Goal: Task Accomplishment & Management: Complete application form

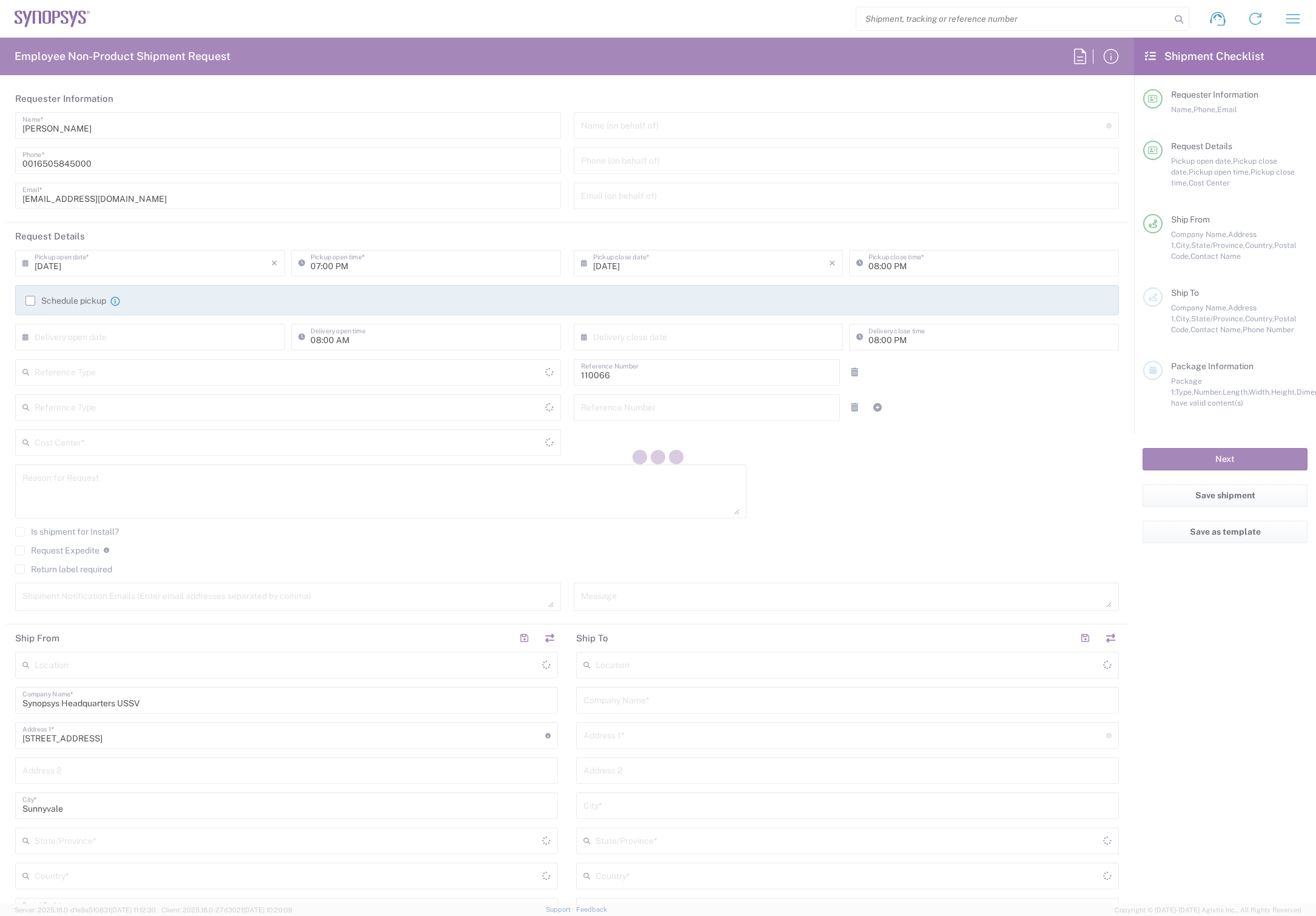
type input "Department"
type input "Delivered at Place"
type input "[GEOGRAPHIC_DATA]"
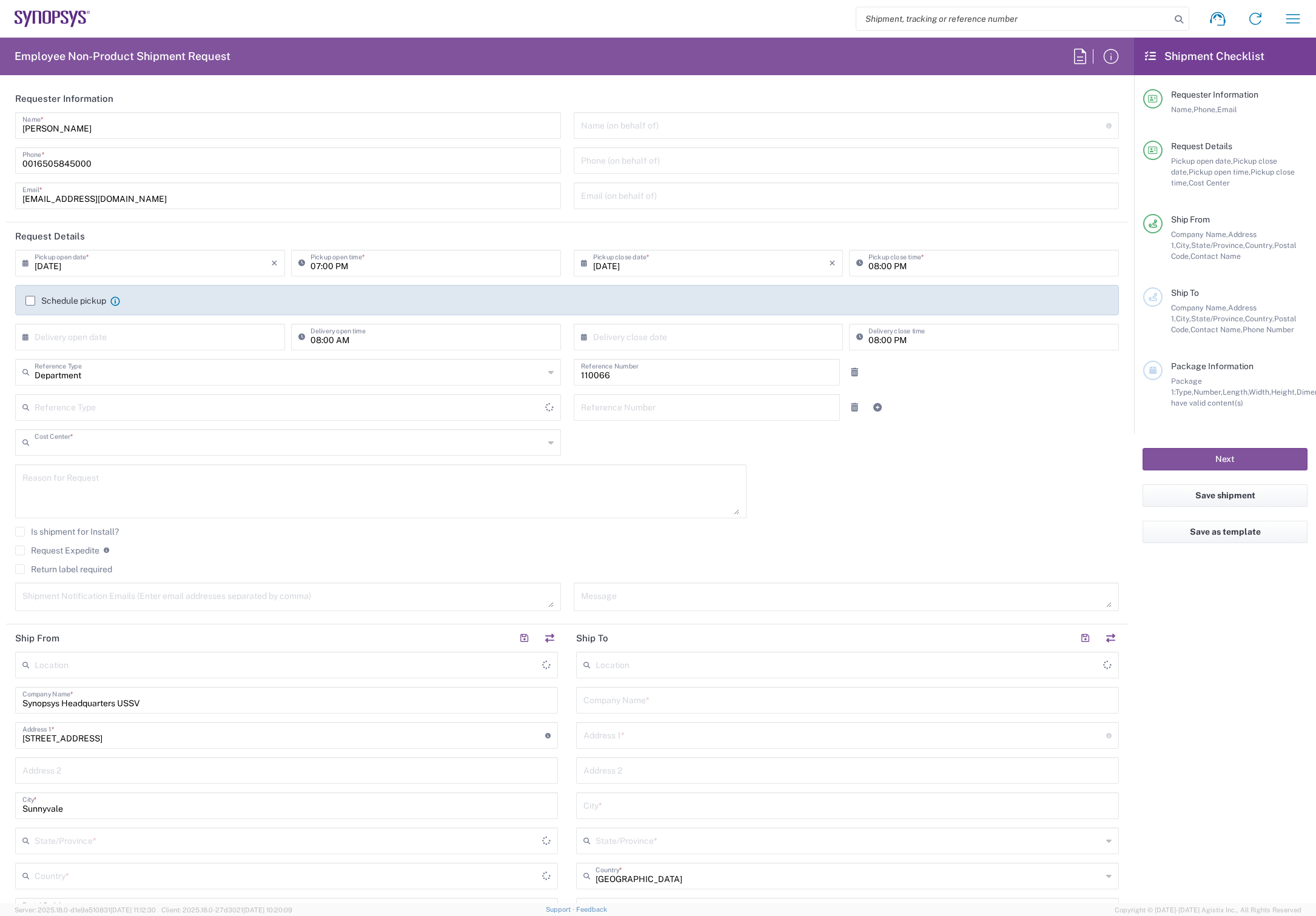
type input "US01, CIO, IT, ESS2 110066"
type input "[US_STATE]"
type input "[GEOGRAPHIC_DATA]"
type input "Headquarters USSV"
drag, startPoint x: 95, startPoint y: 133, endPoint x: -24, endPoint y: 130, distance: 119.0
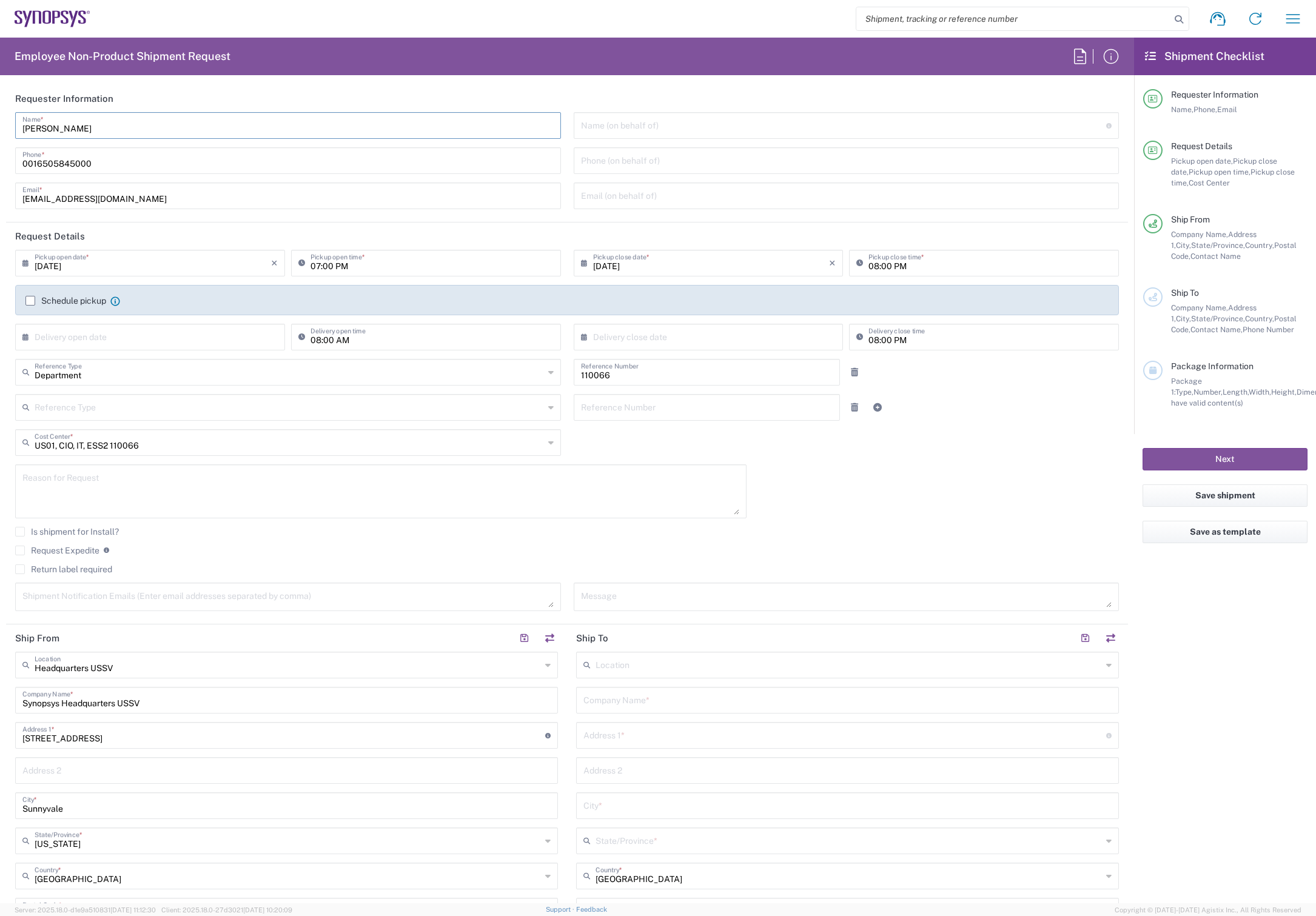
click at [0, 130] on html "Shipment request Shipment tracking Employee non-product shipment request My shi…" at bounding box center [658, 458] width 1316 height 916
click at [171, 88] on header "Requester Information" at bounding box center [567, 98] width 1122 height 28
click at [690, 121] on input "text" at bounding box center [844, 125] width 526 height 21
click at [113, 120] on input "Marie Nguyen" at bounding box center [288, 125] width 532 height 21
drag, startPoint x: 118, startPoint y: 125, endPoint x: -52, endPoint y: 118, distance: 170.1
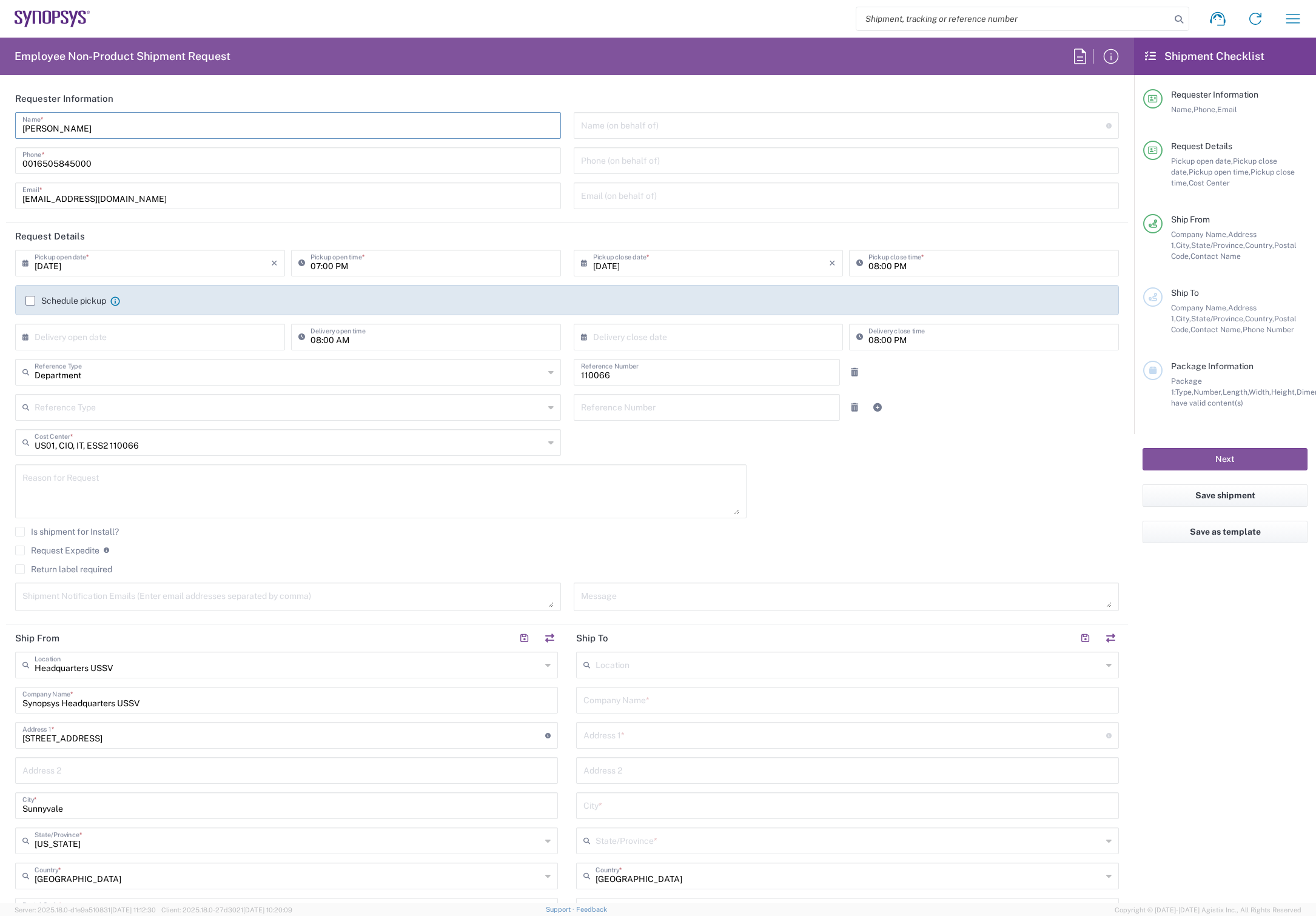
click at [0, 118] on html "Shipment request Shipment tracking Employee non-product shipment request My shi…" at bounding box center [658, 458] width 1316 height 916
type input "h"
type input "Marie Nguyen"
click at [733, 130] on input "text" at bounding box center [844, 125] width 526 height 21
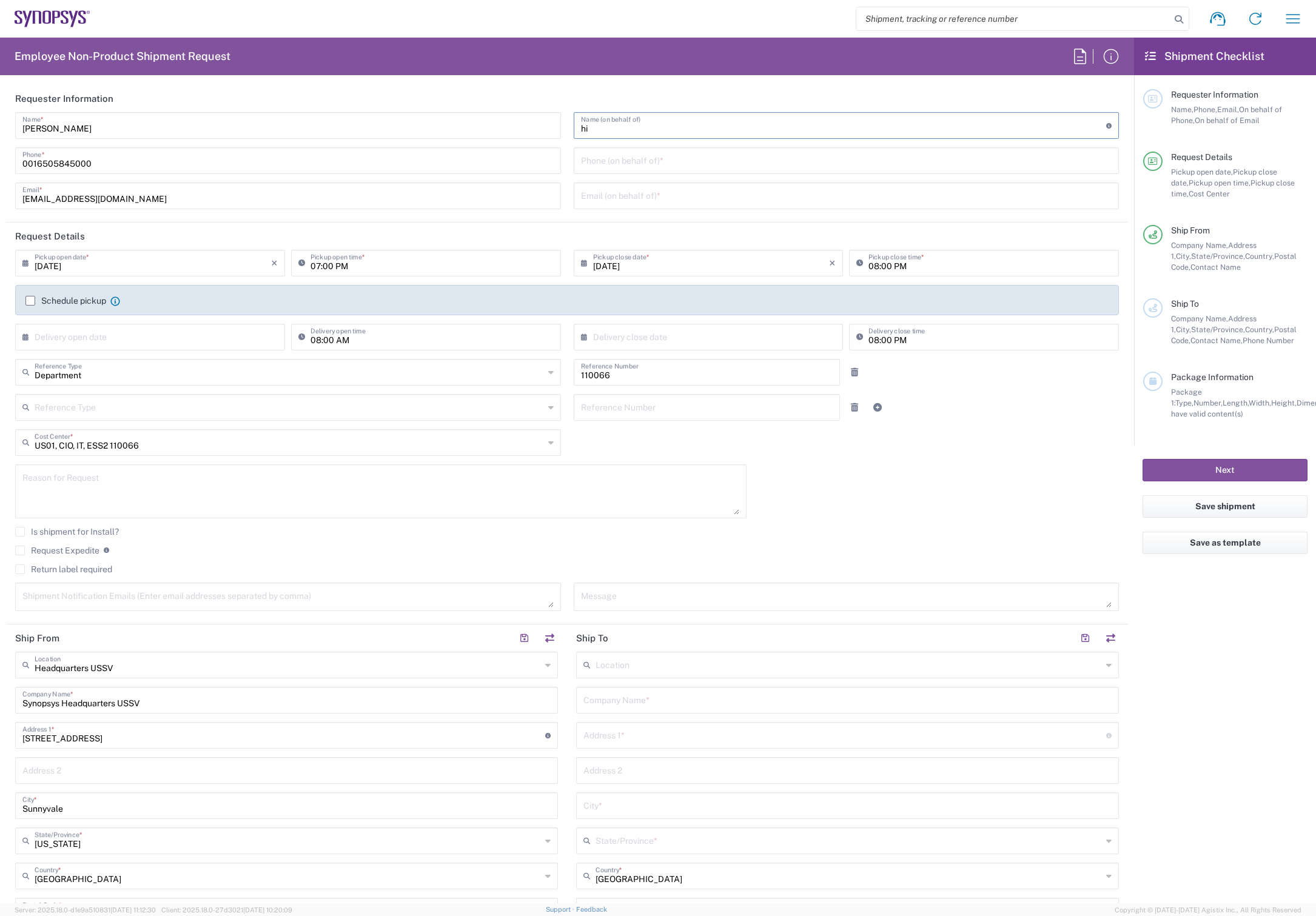
type input "h"
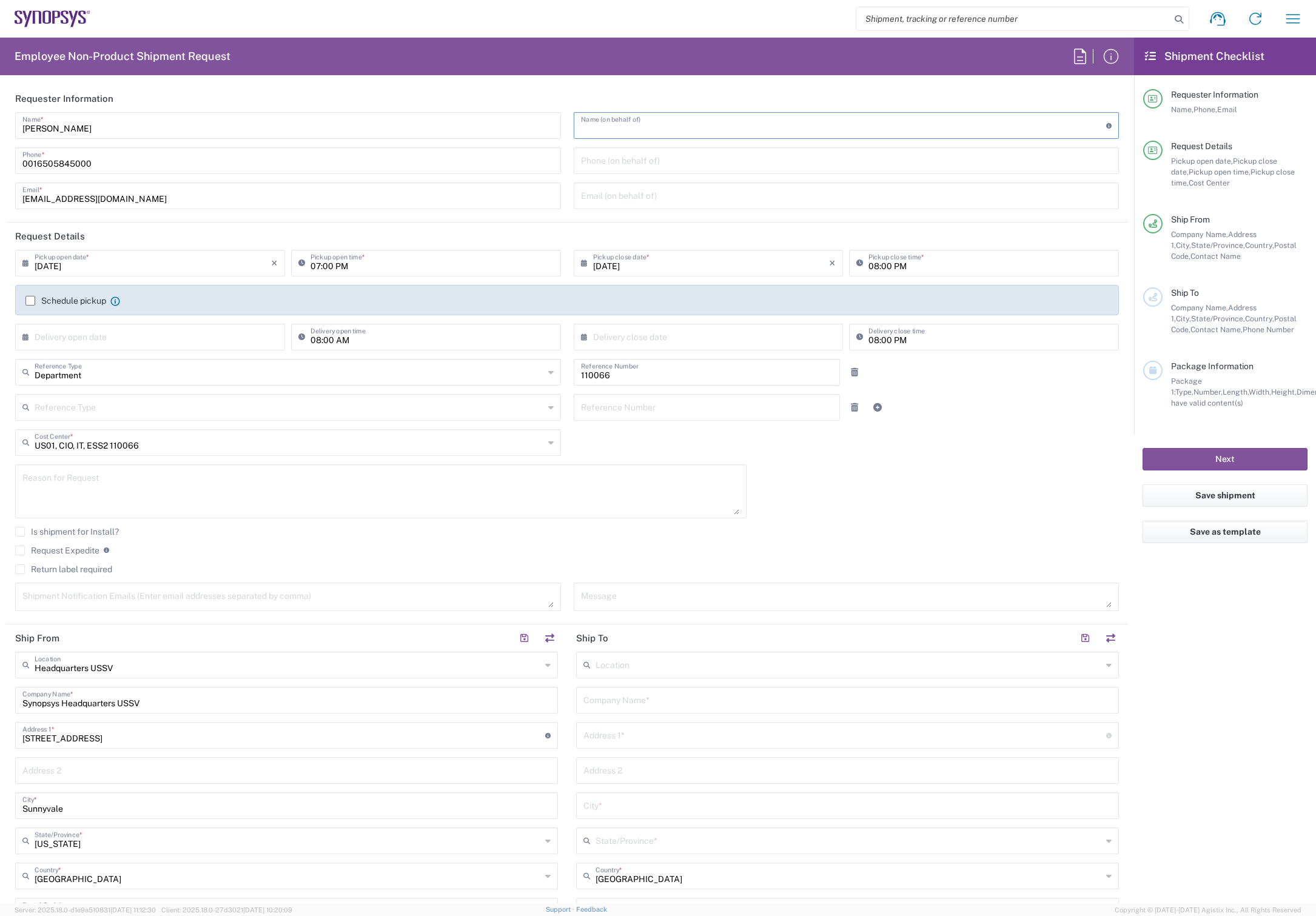
type input "N"
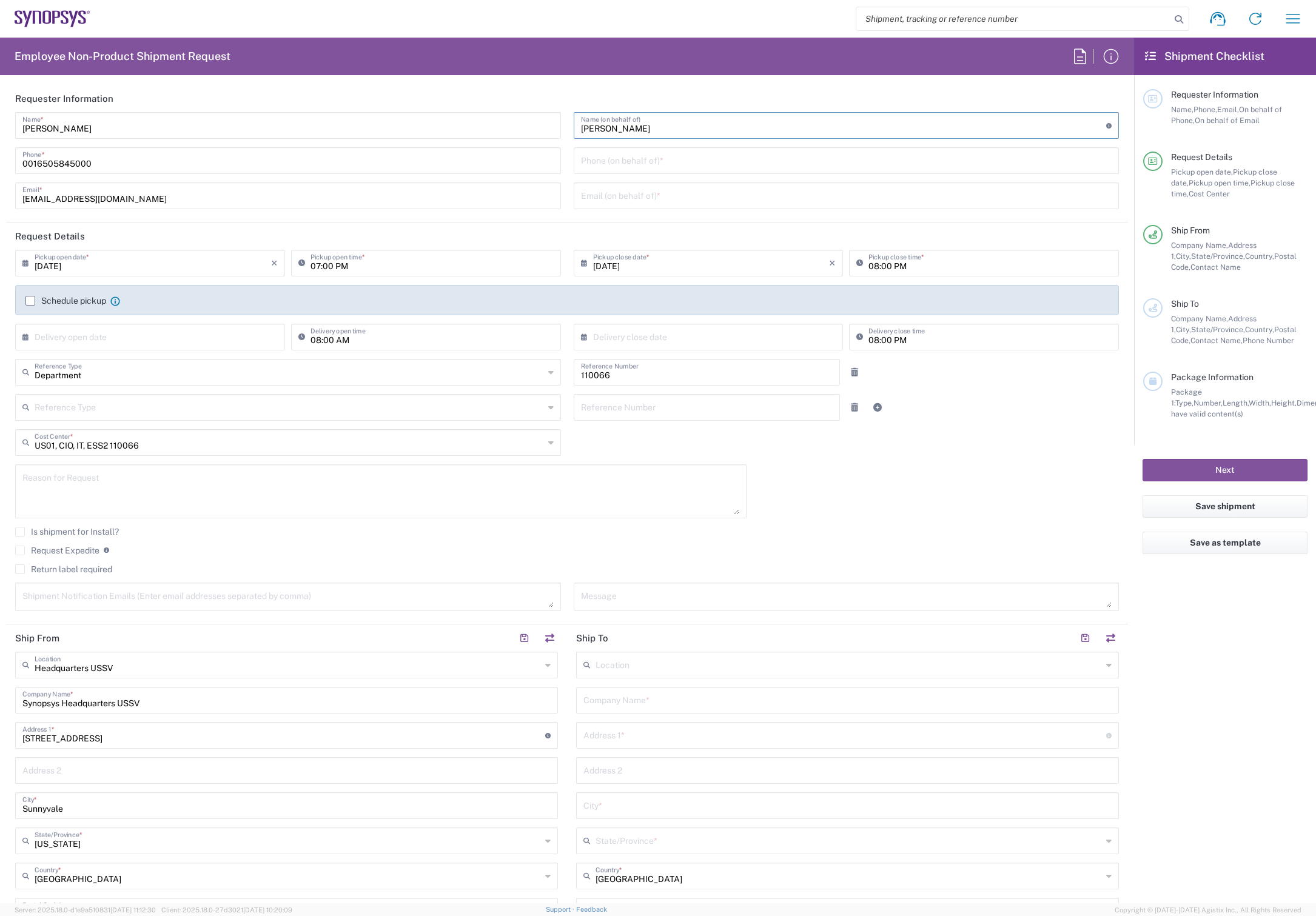
type input "Hiroshi Nonoshita"
click at [119, 162] on input "0016505845000" at bounding box center [288, 160] width 532 height 21
click at [713, 164] on input "tel" at bounding box center [847, 160] width 532 height 21
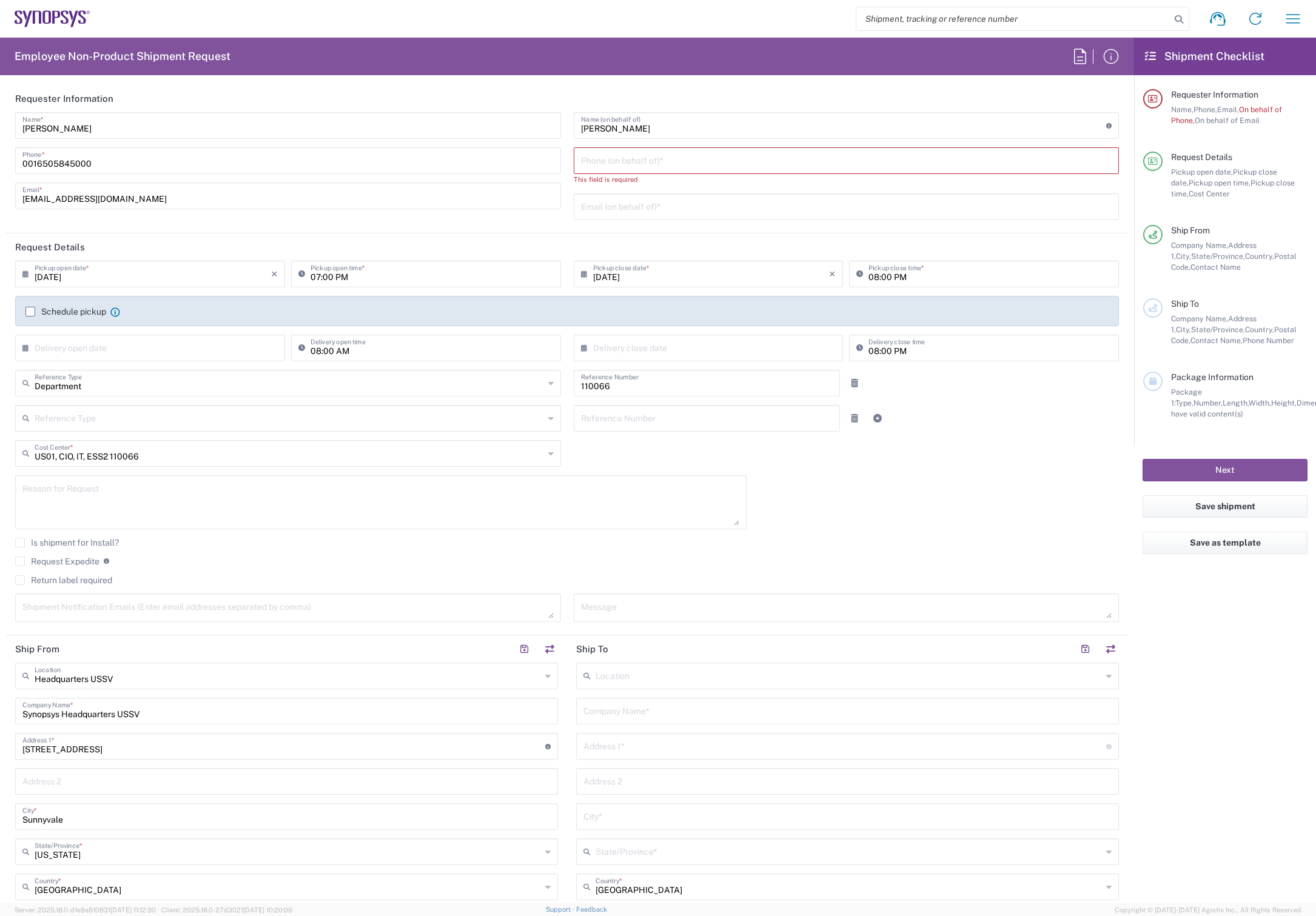
click at [747, 162] on input "tel" at bounding box center [847, 160] width 532 height 21
paste input "+1.619.906.9435"
click at [652, 186] on div "Hiroshi Nonoshita Name (on behalf of) Expedite requests must include authorized…" at bounding box center [846, 170] width 558 height 116
click at [348, 196] on input "mnguyen@synopsys.com" at bounding box center [288, 195] width 532 height 21
click at [587, 159] on input "+1.619.906.9435" at bounding box center [847, 160] width 532 height 21
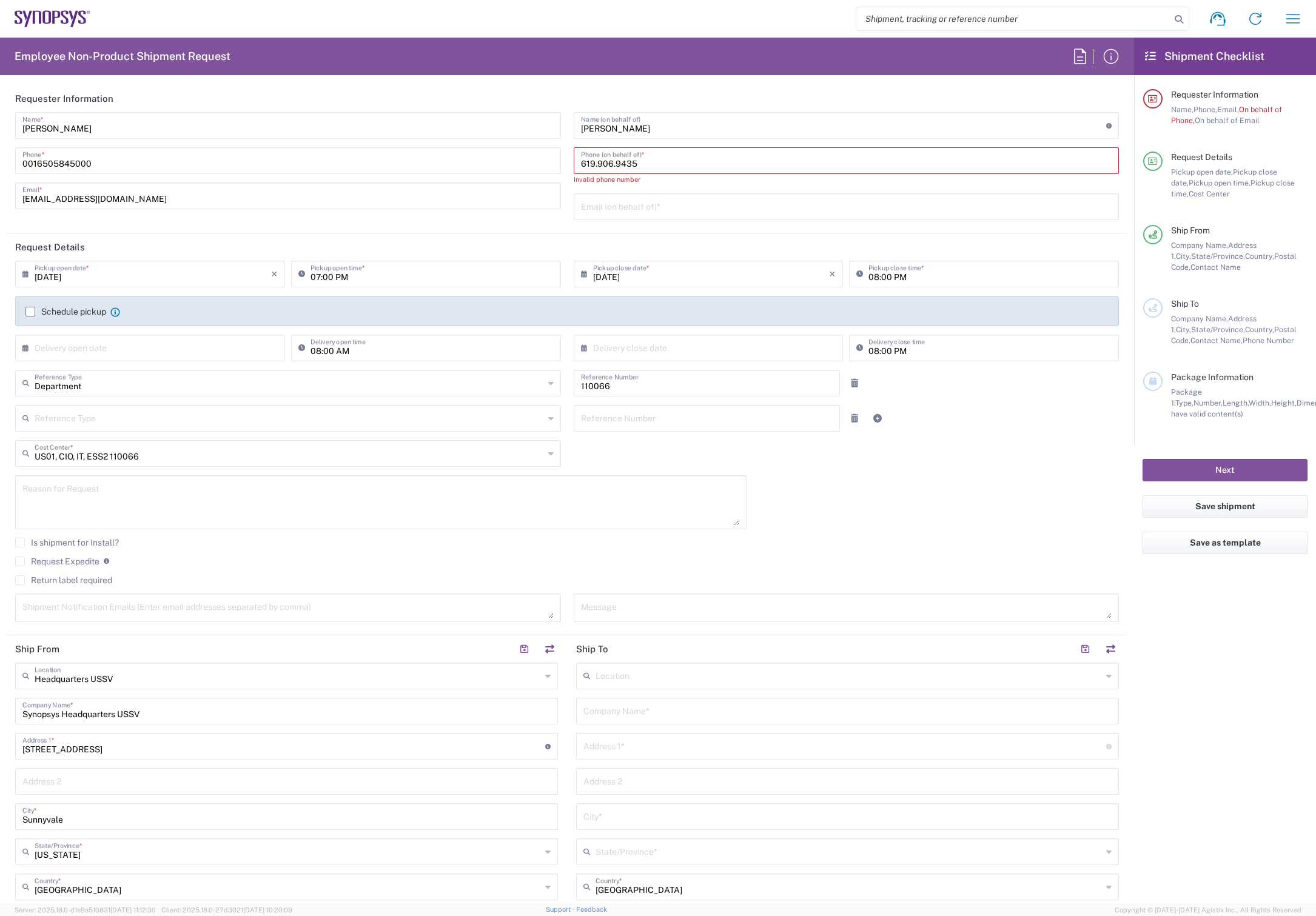
click at [595, 162] on input "619.906.9435" at bounding box center [847, 160] width 532 height 21
click at [595, 162] on input "619.906.9435" at bounding box center [847, 160] width 532 height 21
click at [591, 162] on input "619.906.9435" at bounding box center [847, 160] width 532 height 21
click at [607, 164] on input "619906.9435" at bounding box center [847, 160] width 532 height 21
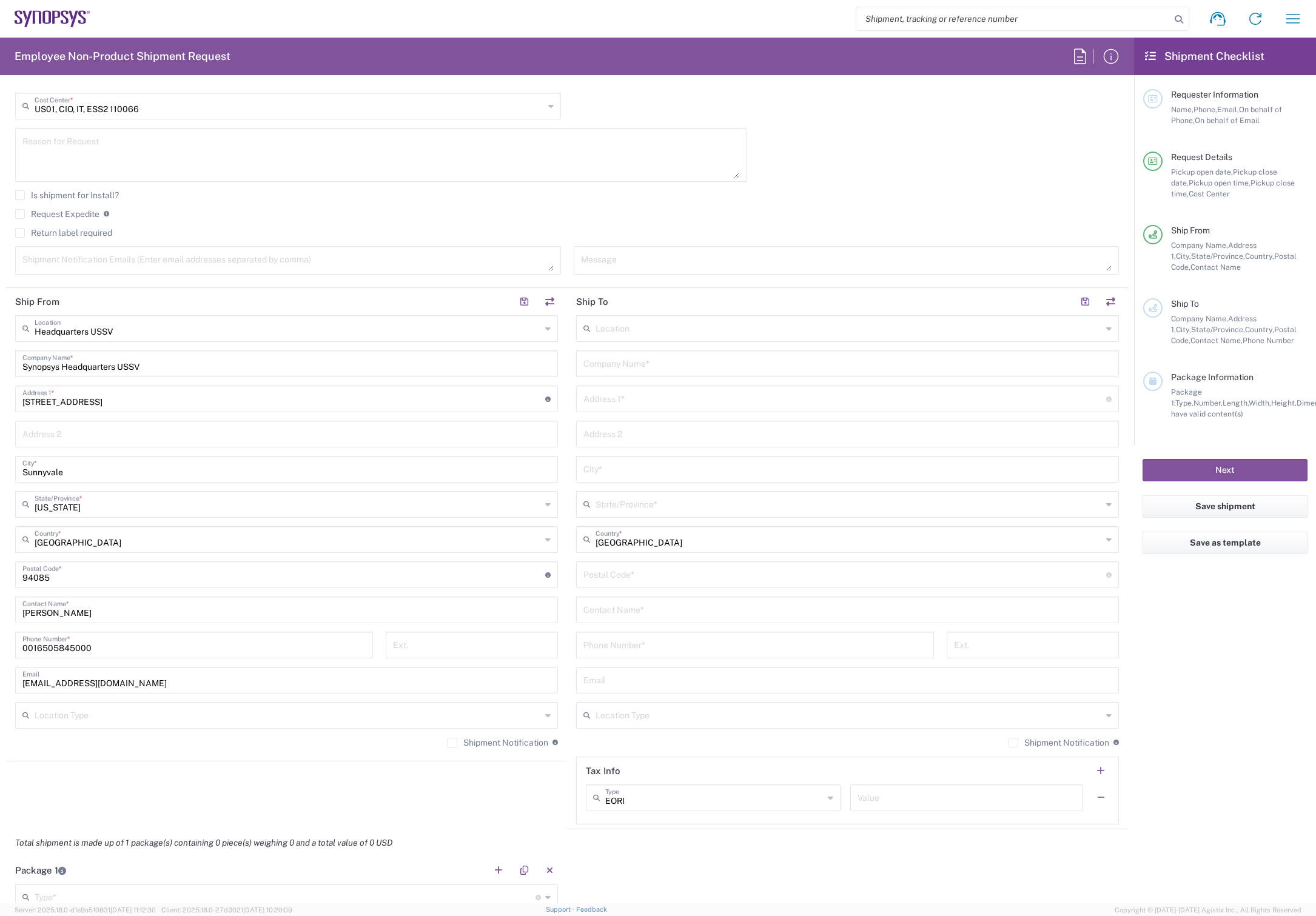
scroll to position [606, 0]
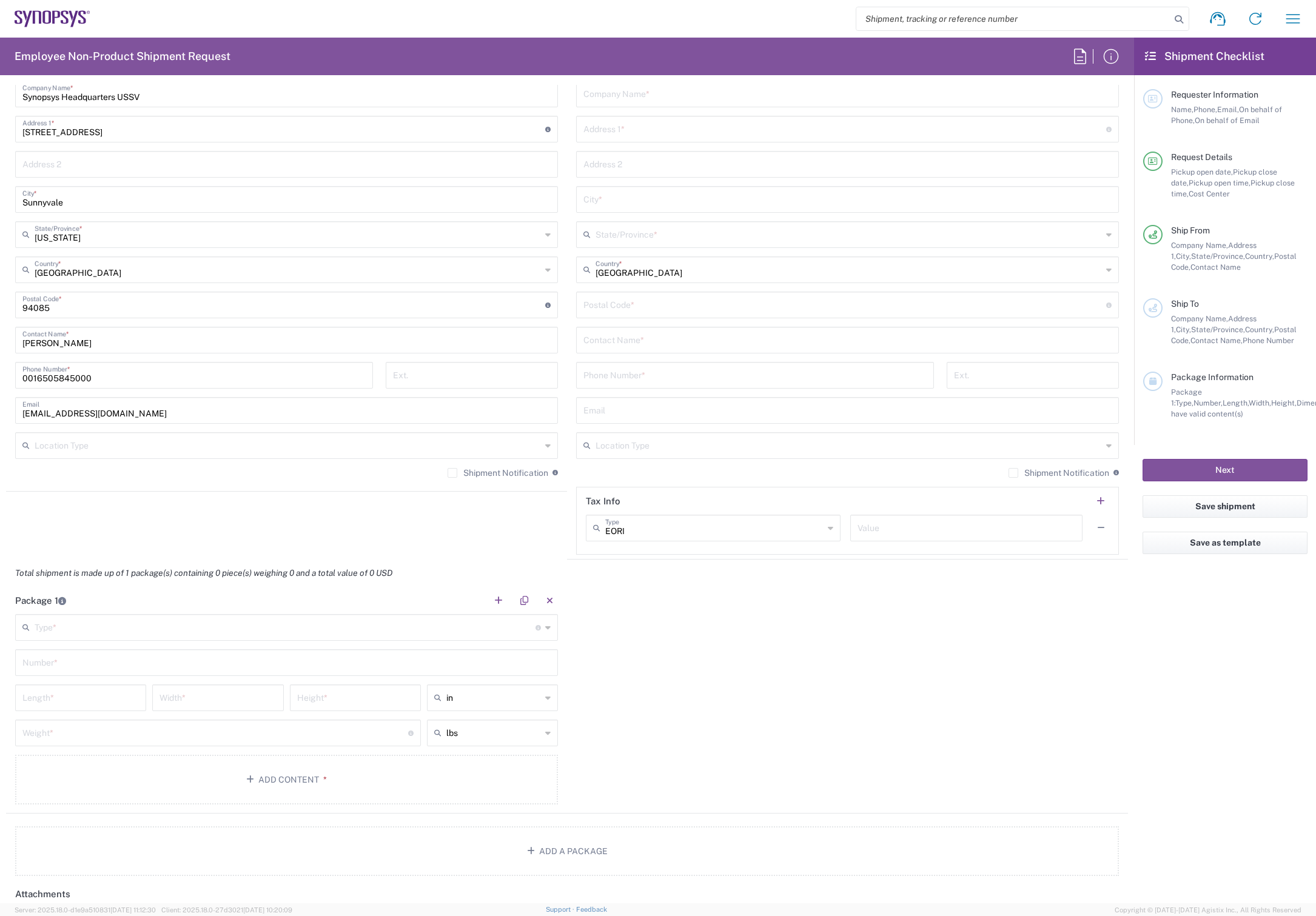
type input "6199069435"
click at [138, 628] on input "text" at bounding box center [285, 626] width 501 height 21
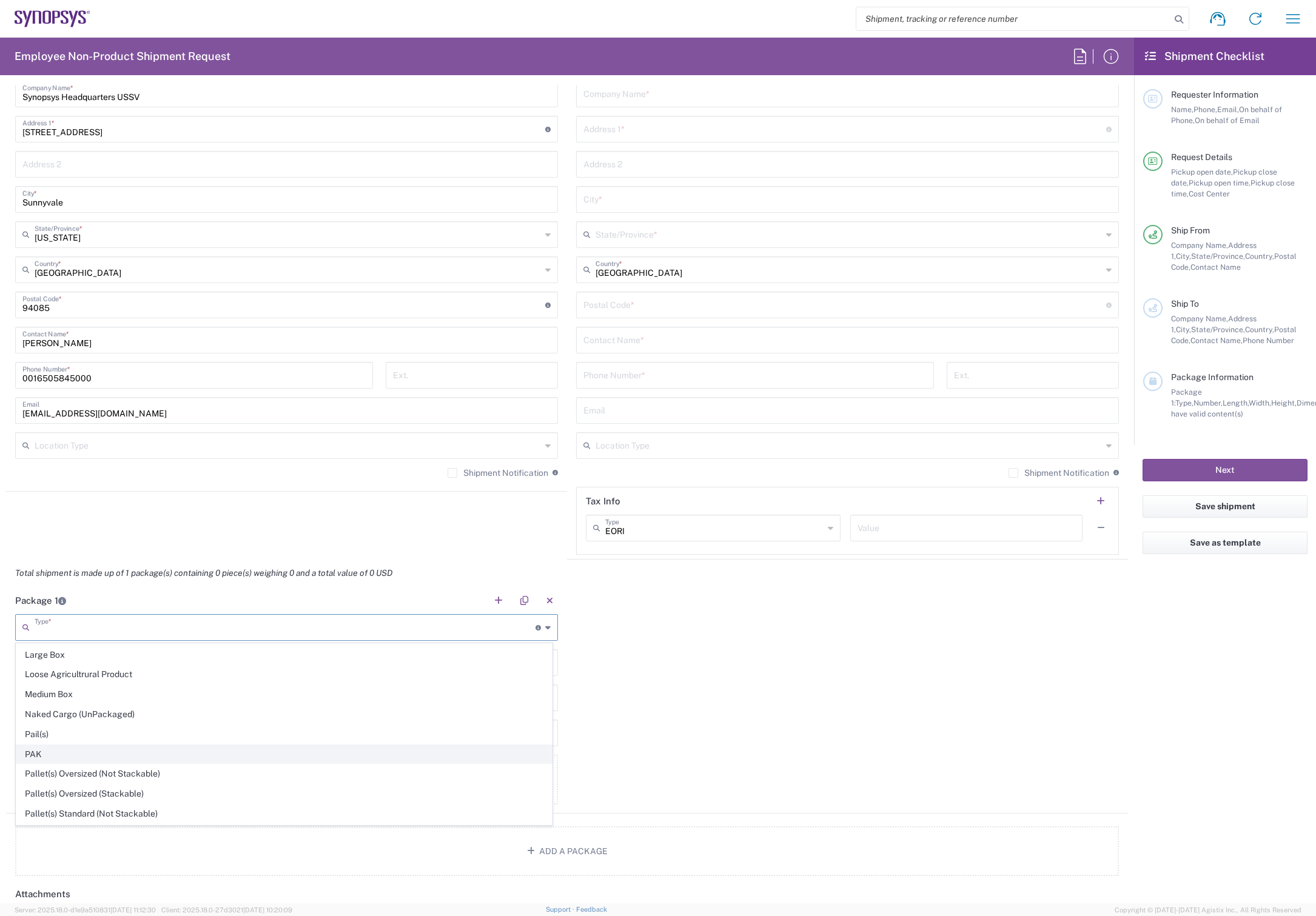
scroll to position [578, 0]
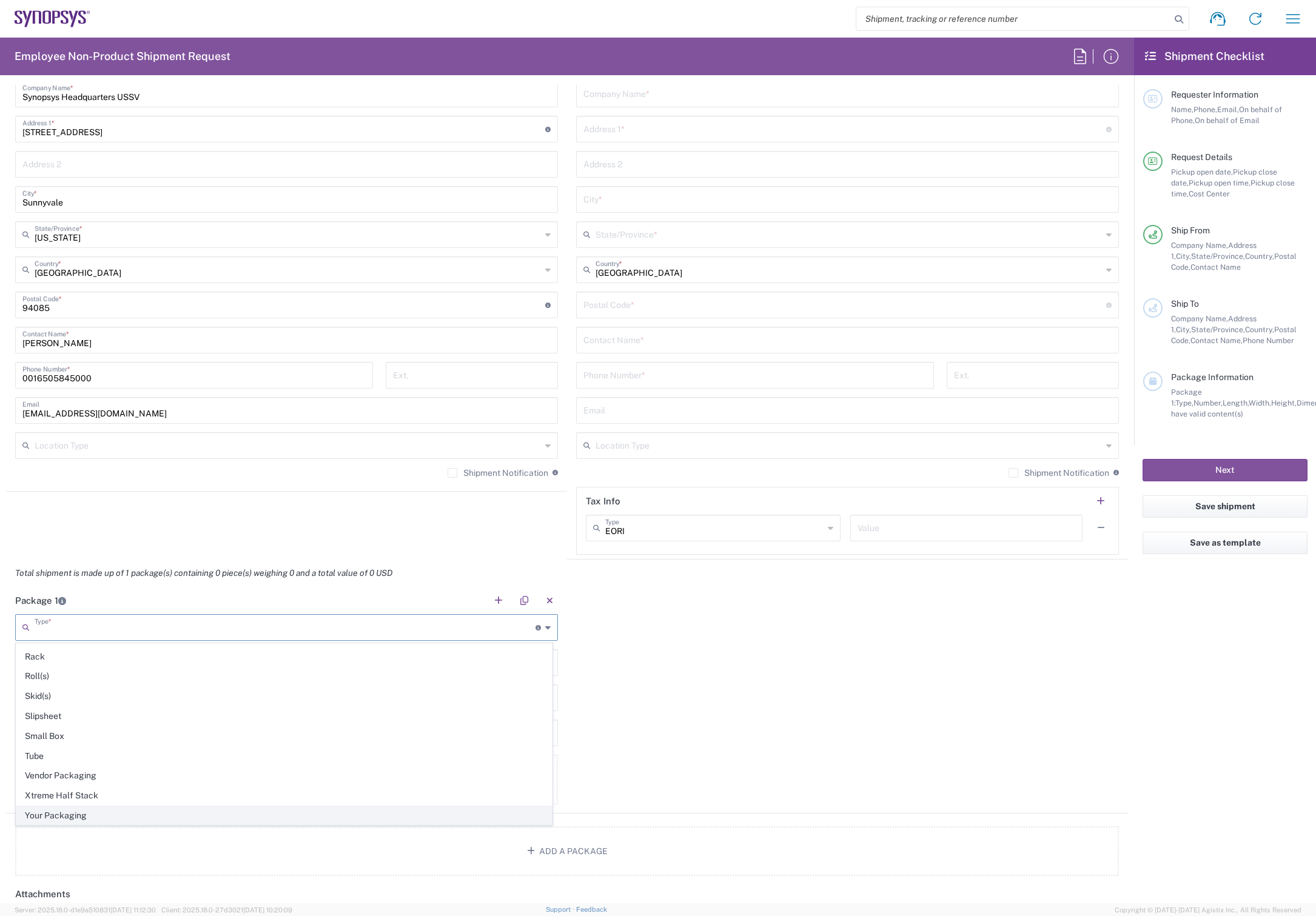
click at [78, 816] on span "Your Packaging" at bounding box center [284, 815] width 536 height 19
type input "Your Packaging"
click at [114, 673] on div "Number *" at bounding box center [286, 663] width 543 height 27
type input "1"
click at [111, 700] on input "number" at bounding box center [81, 697] width 116 height 21
